Goal: Task Accomplishment & Management: Manage account settings

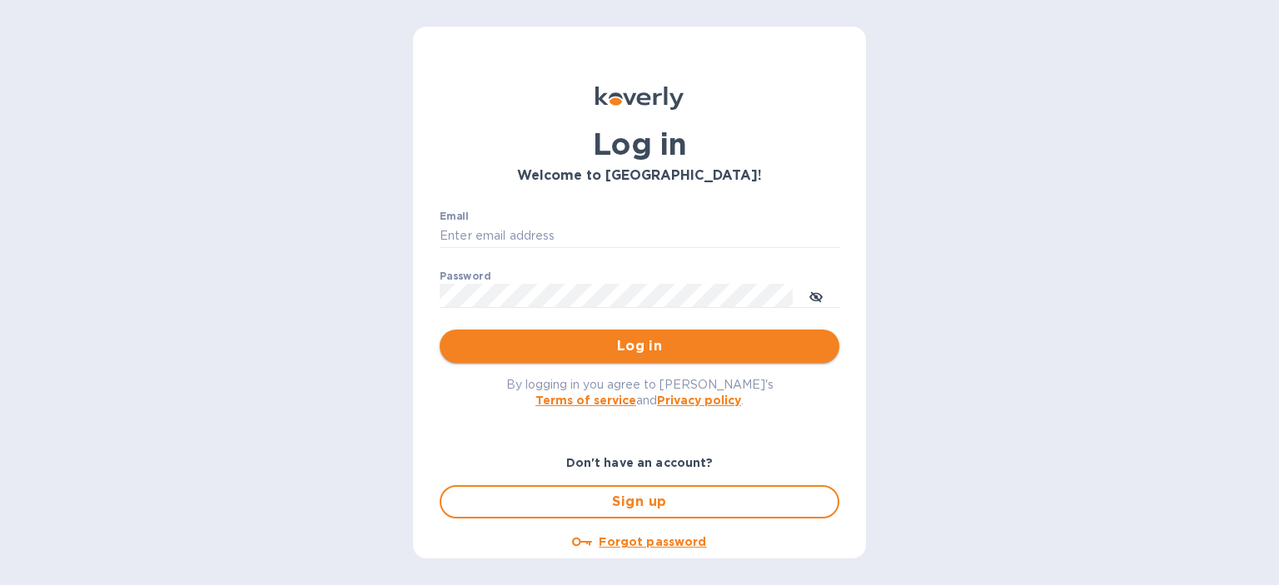
type input "[PERSON_NAME][EMAIL_ADDRESS][DOMAIN_NAME]"
click at [610, 355] on span "Log in" at bounding box center [639, 346] width 373 height 20
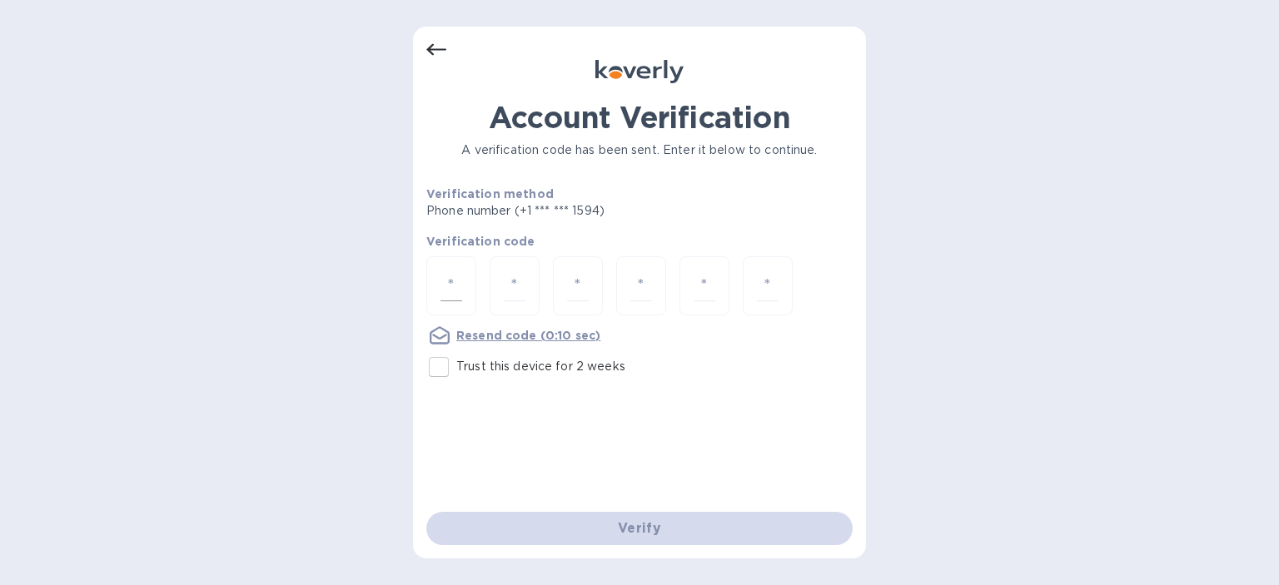
click at [445, 277] on input "number" at bounding box center [451, 286] width 22 height 31
type input "9"
type input "3"
type input "5"
type input "7"
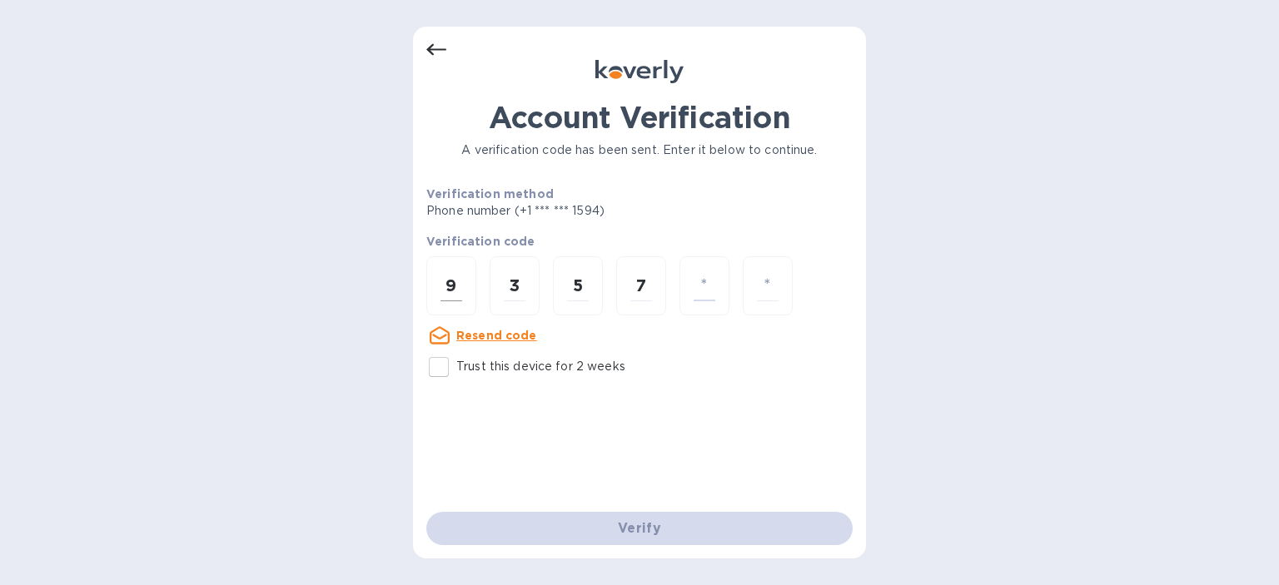
type input "0"
type input "9"
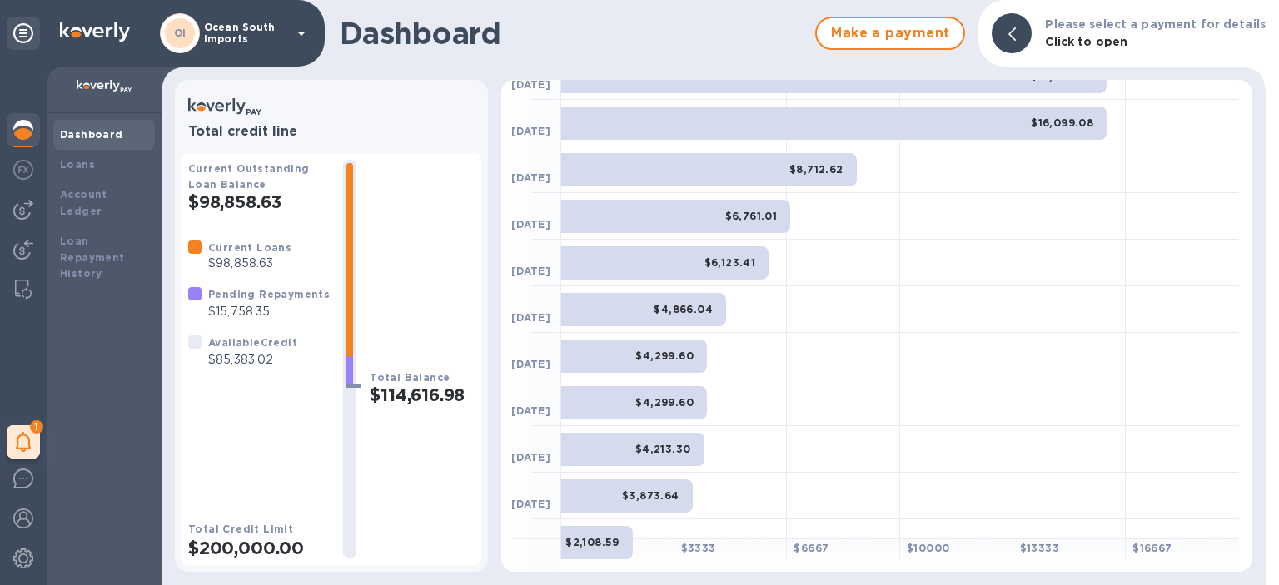
scroll to position [250, 0]
